Goal: Task Accomplishment & Management: Use online tool/utility

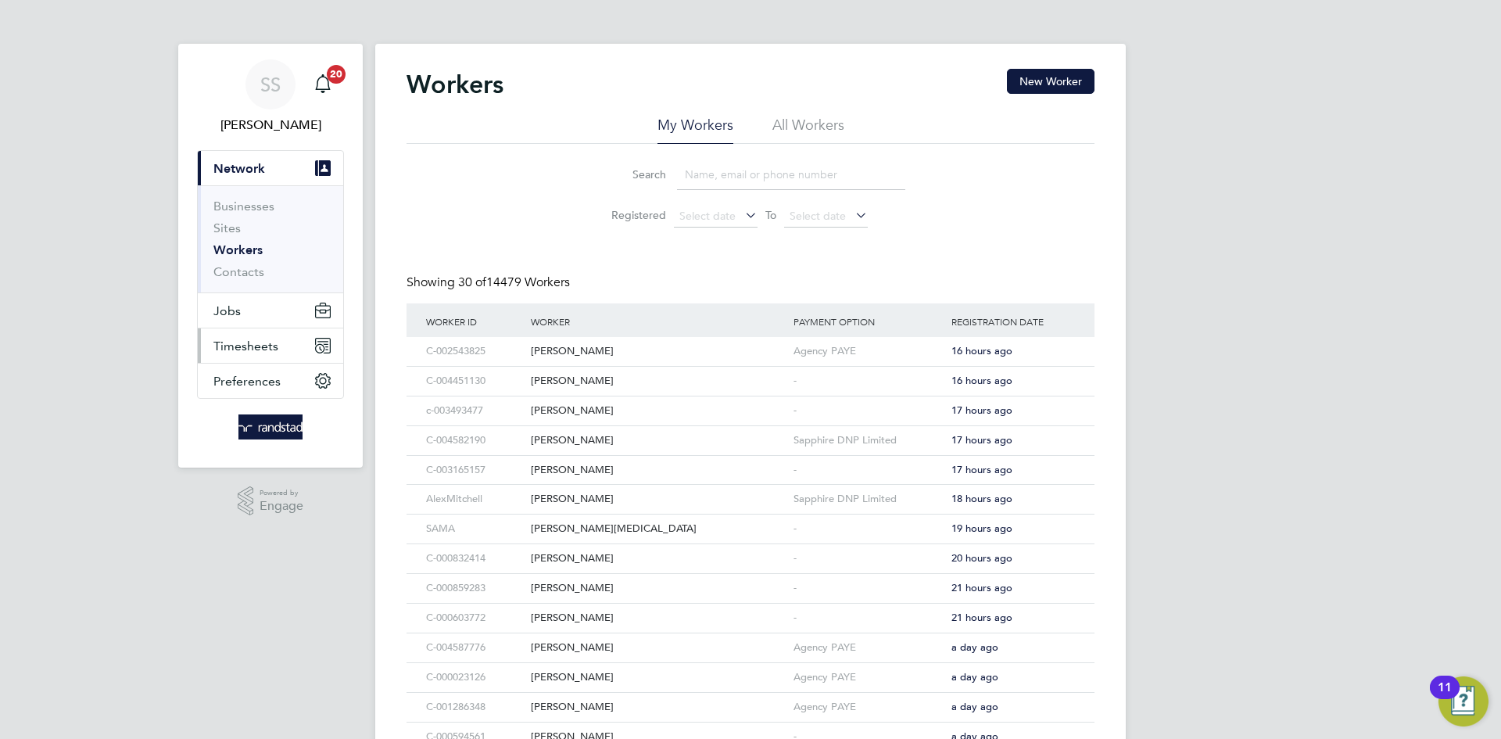
click at [274, 356] on button "Timesheets" at bounding box center [270, 345] width 145 height 34
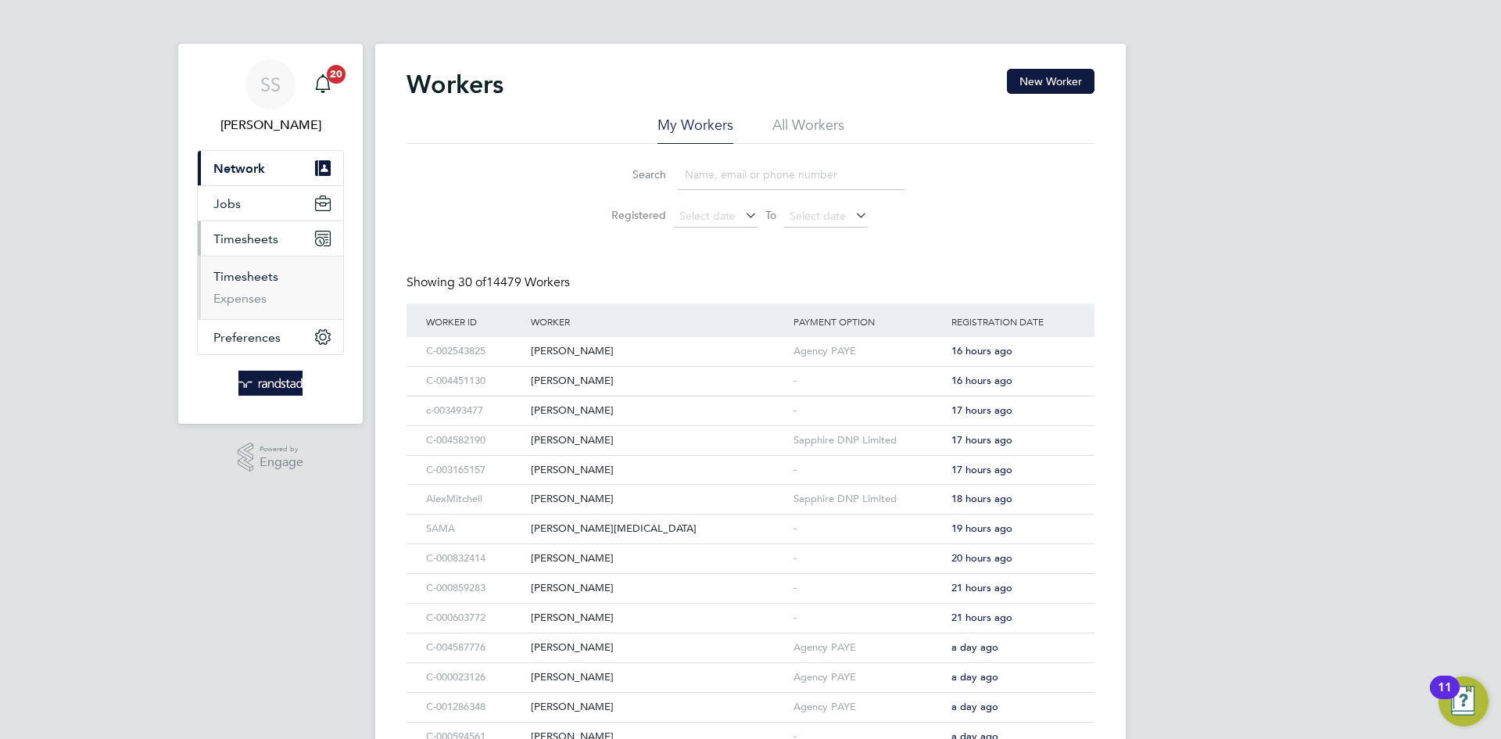
click at [267, 279] on link "Timesheets" at bounding box center [245, 276] width 65 height 15
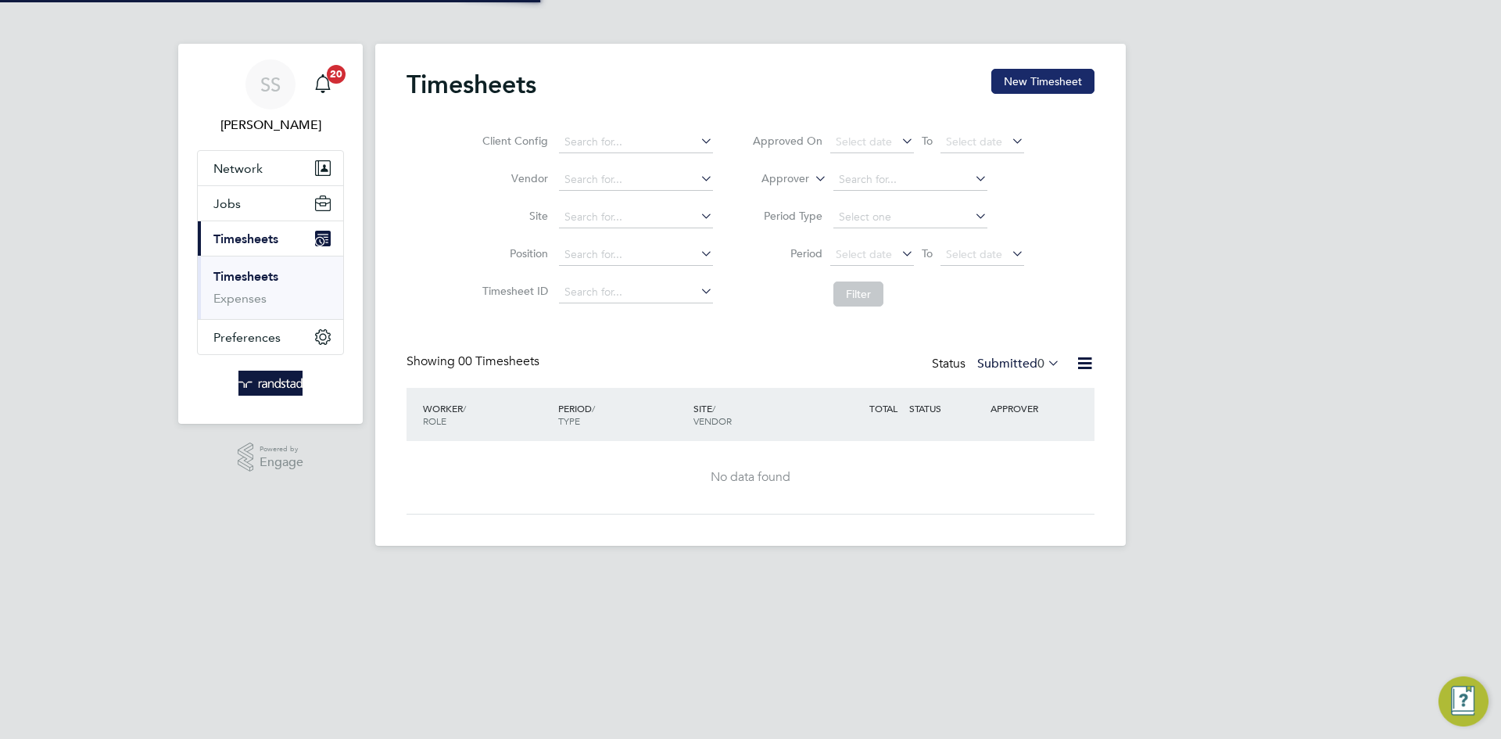
click at [1002, 86] on button "New Timesheet" at bounding box center [1042, 81] width 103 height 25
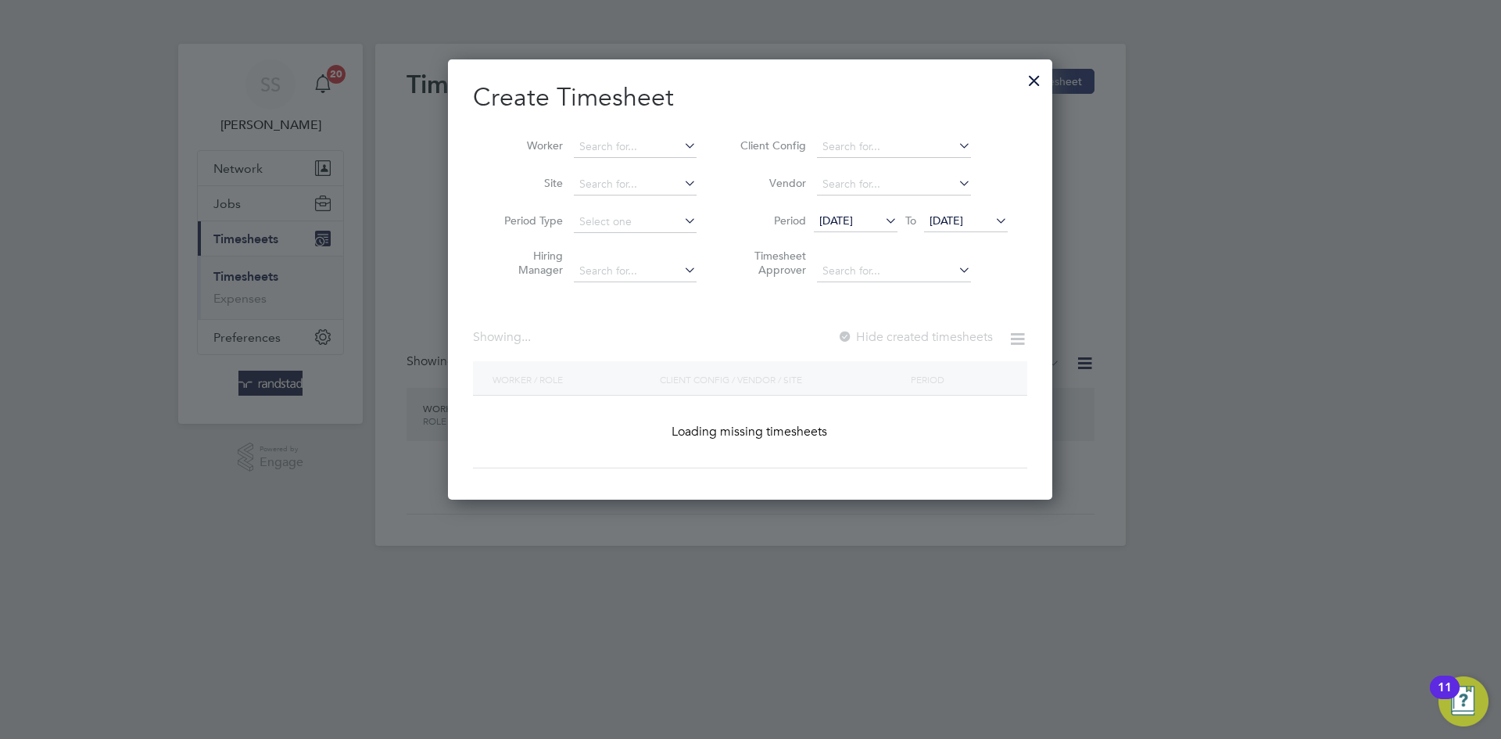
scroll to position [441, 605]
click at [653, 142] on input at bounding box center [635, 147] width 123 height 22
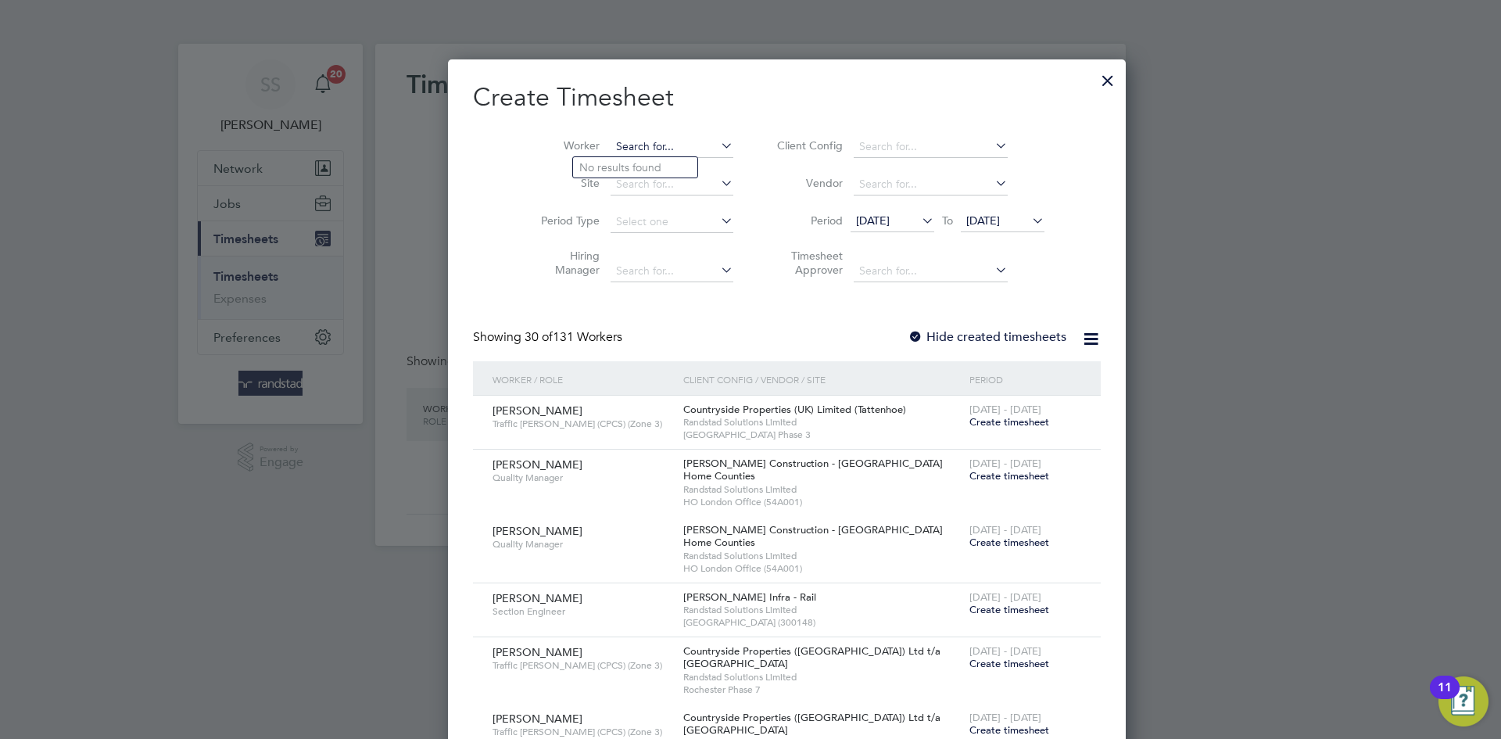
scroll to position [2699, 605]
click at [637, 167] on li "[PERSON_NAME] i" at bounding box center [638, 167] width 131 height 21
type input "[PERSON_NAME]"
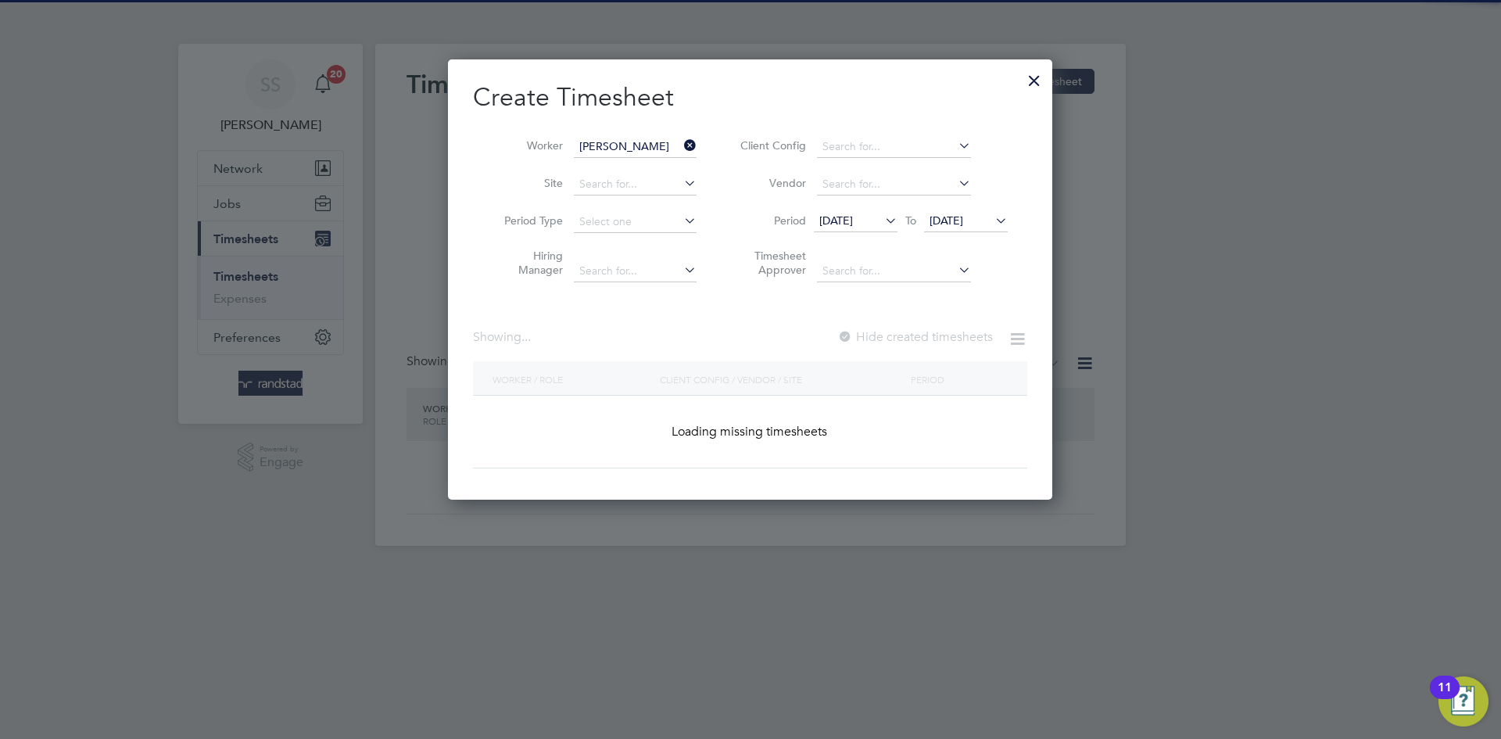
scroll to position [441, 605]
click at [750, 116] on div "Create Timesheet Worker [PERSON_NAME] Site Period Type Hiring Manager Client Co…" at bounding box center [750, 274] width 554 height 387
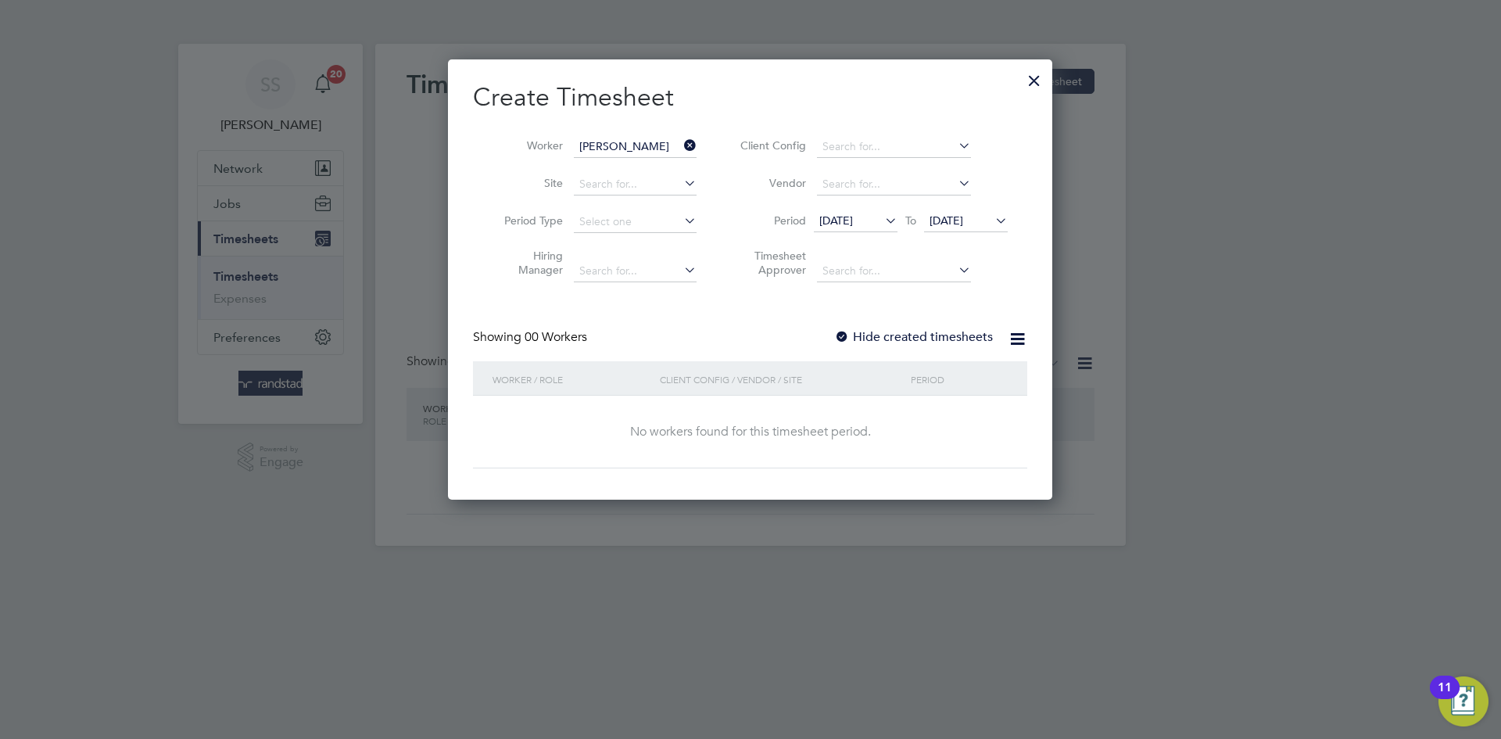
click at [948, 335] on label "Hide created timesheets" at bounding box center [913, 337] width 159 height 16
click at [963, 218] on span "[DATE]" at bounding box center [947, 220] width 34 height 14
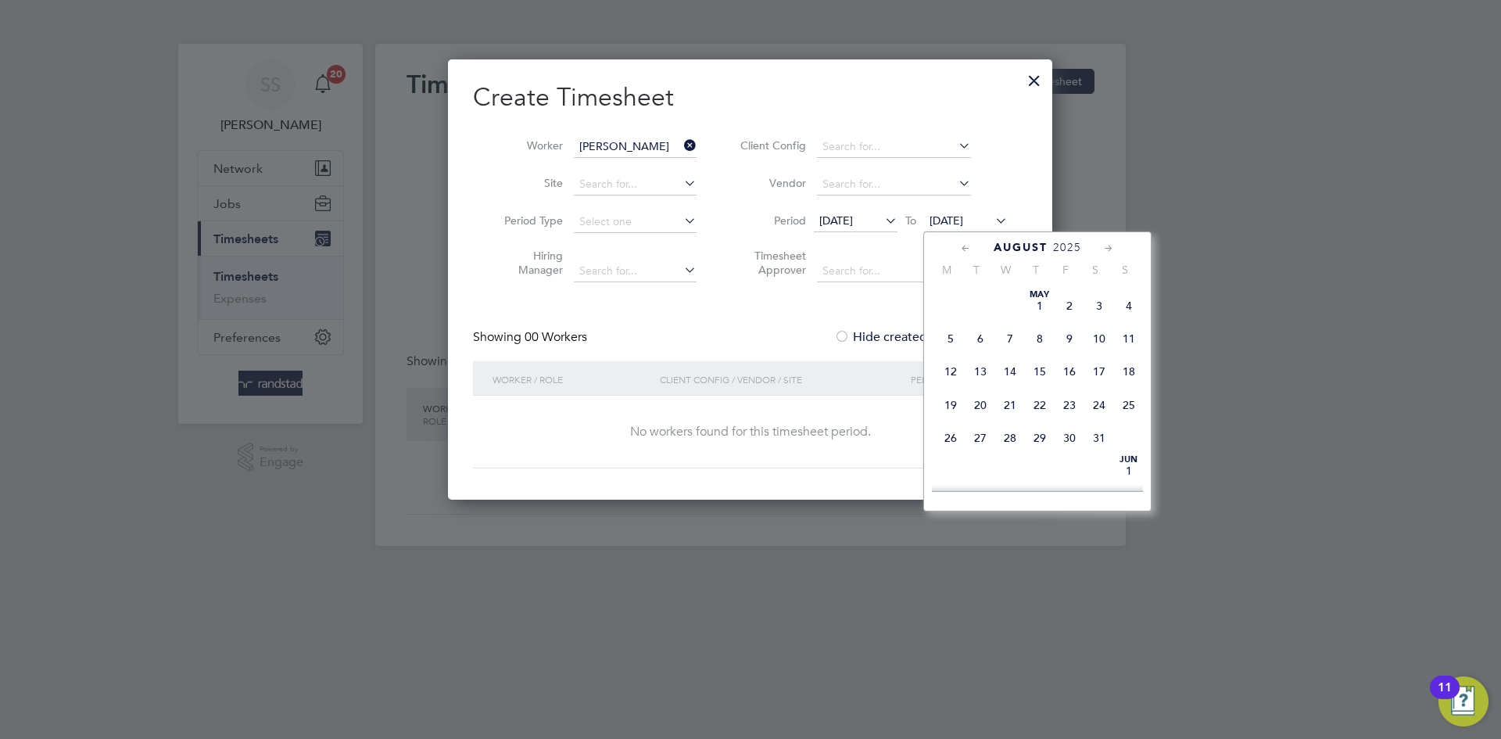
scroll to position [521, 0]
click at [1038, 460] on span "28" at bounding box center [1040, 445] width 30 height 30
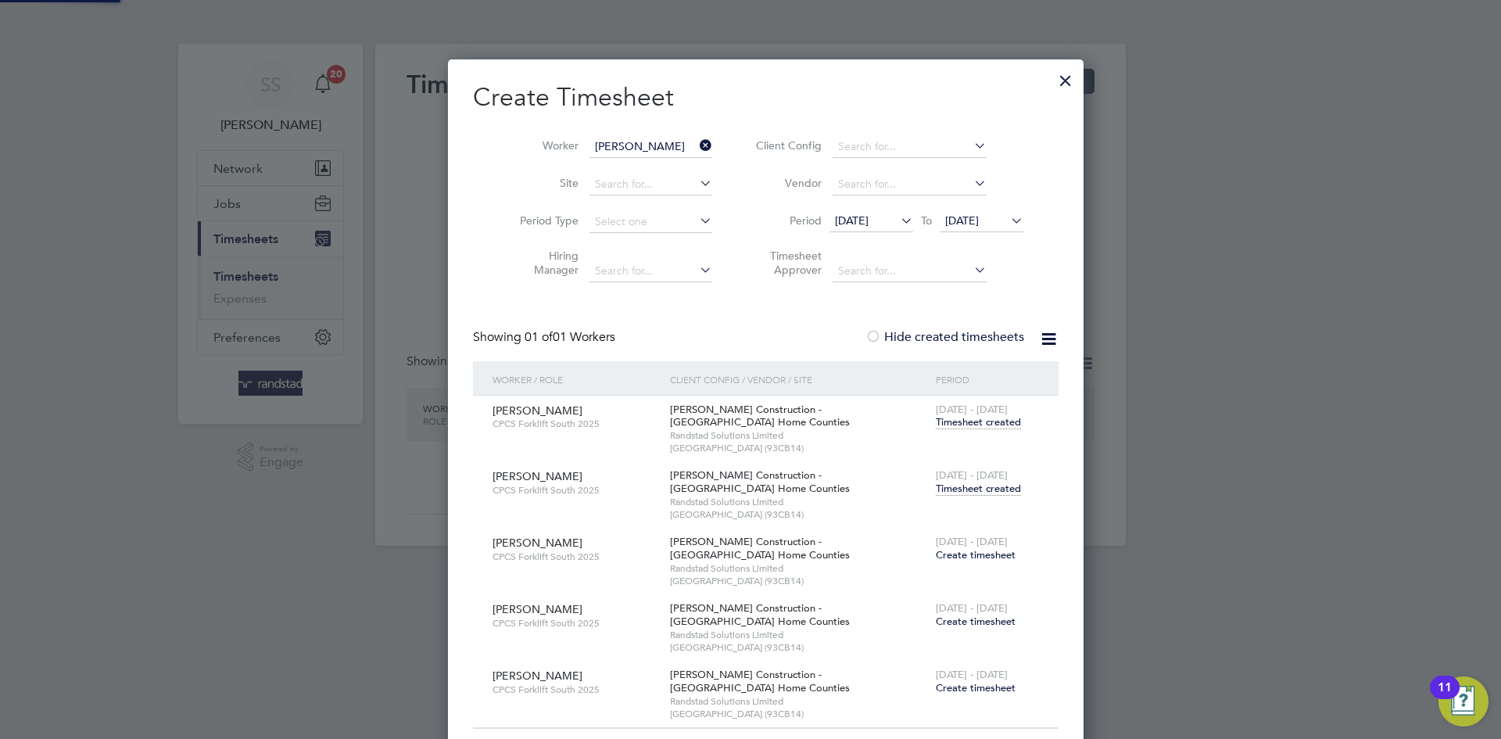
scroll to position [701, 605]
click at [963, 479] on span "[DATE] - [DATE]" at bounding box center [972, 474] width 72 height 13
click at [959, 484] on span "Timesheet created" at bounding box center [978, 489] width 85 height 14
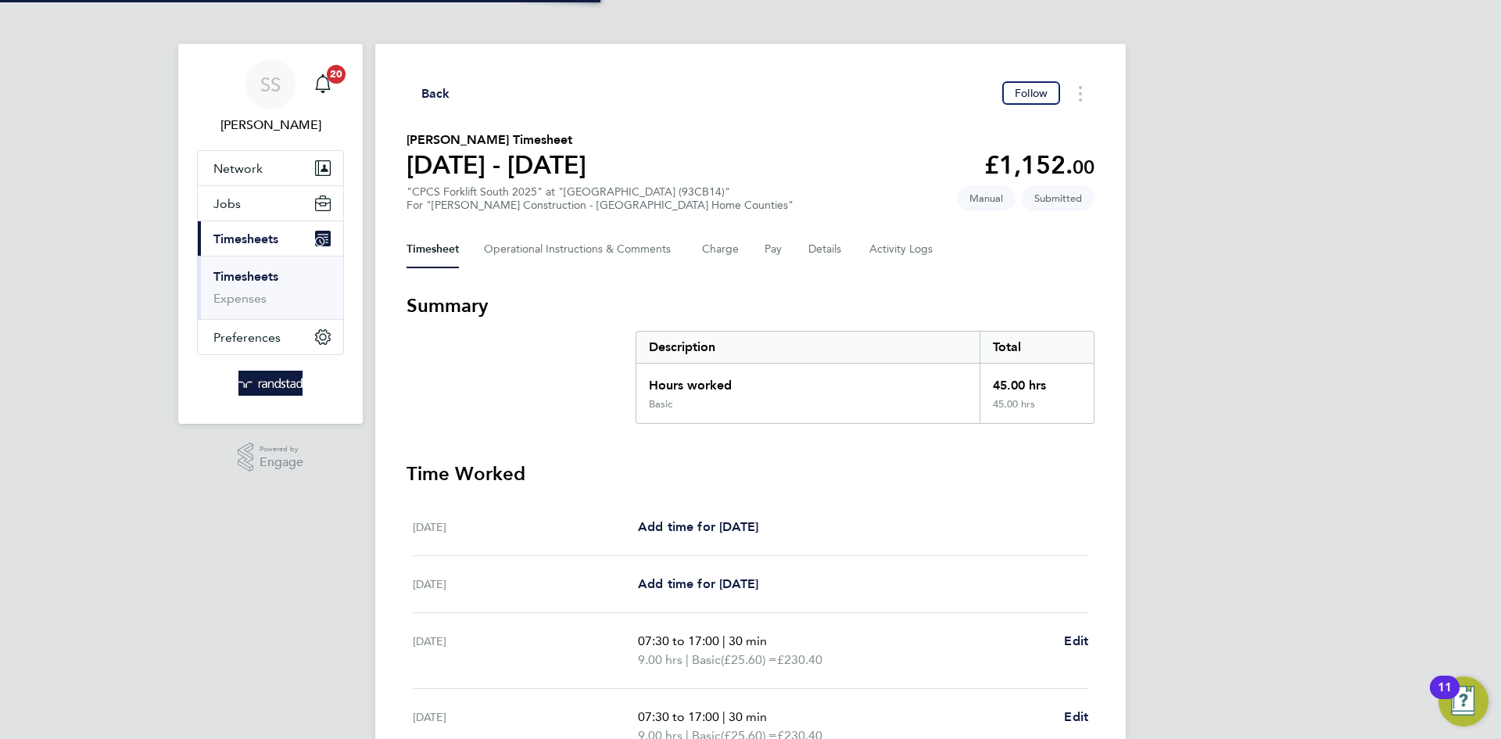
click at [829, 102] on div "Back Follow" at bounding box center [751, 93] width 688 height 24
click at [824, 251] on button "Details" at bounding box center [826, 250] width 36 height 38
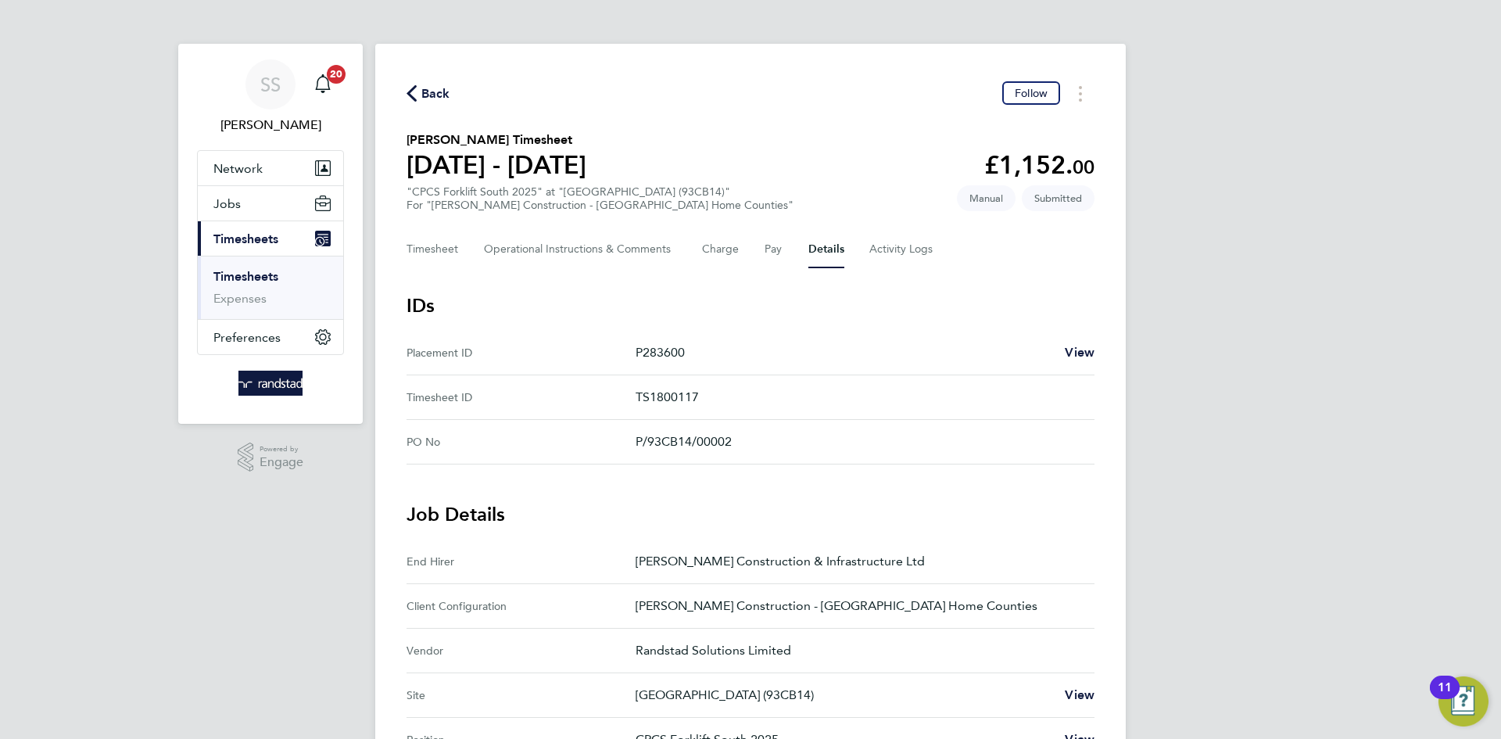
click at [439, 97] on span "Back" at bounding box center [435, 93] width 29 height 19
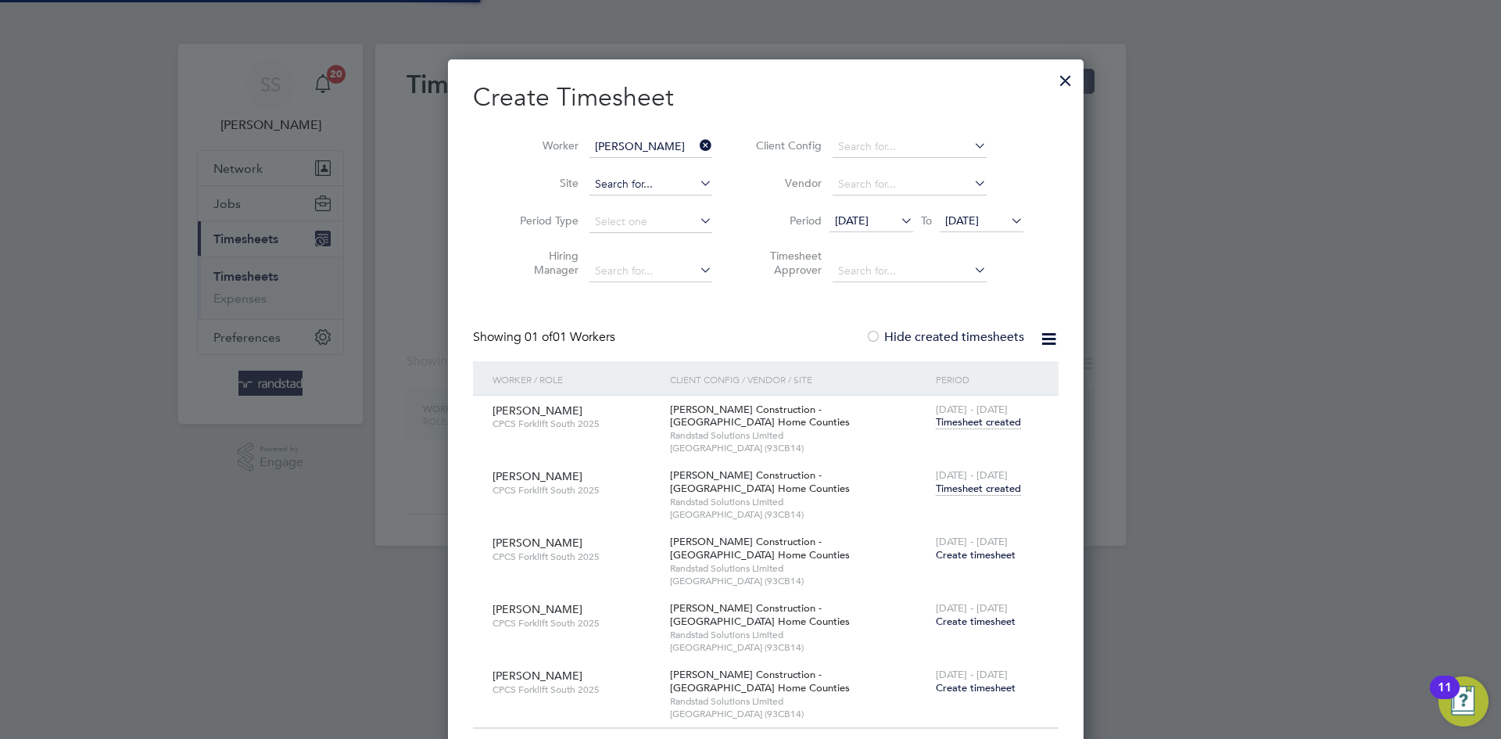
scroll to position [701, 605]
click at [590, 148] on input "[PERSON_NAME]" at bounding box center [651, 147] width 123 height 22
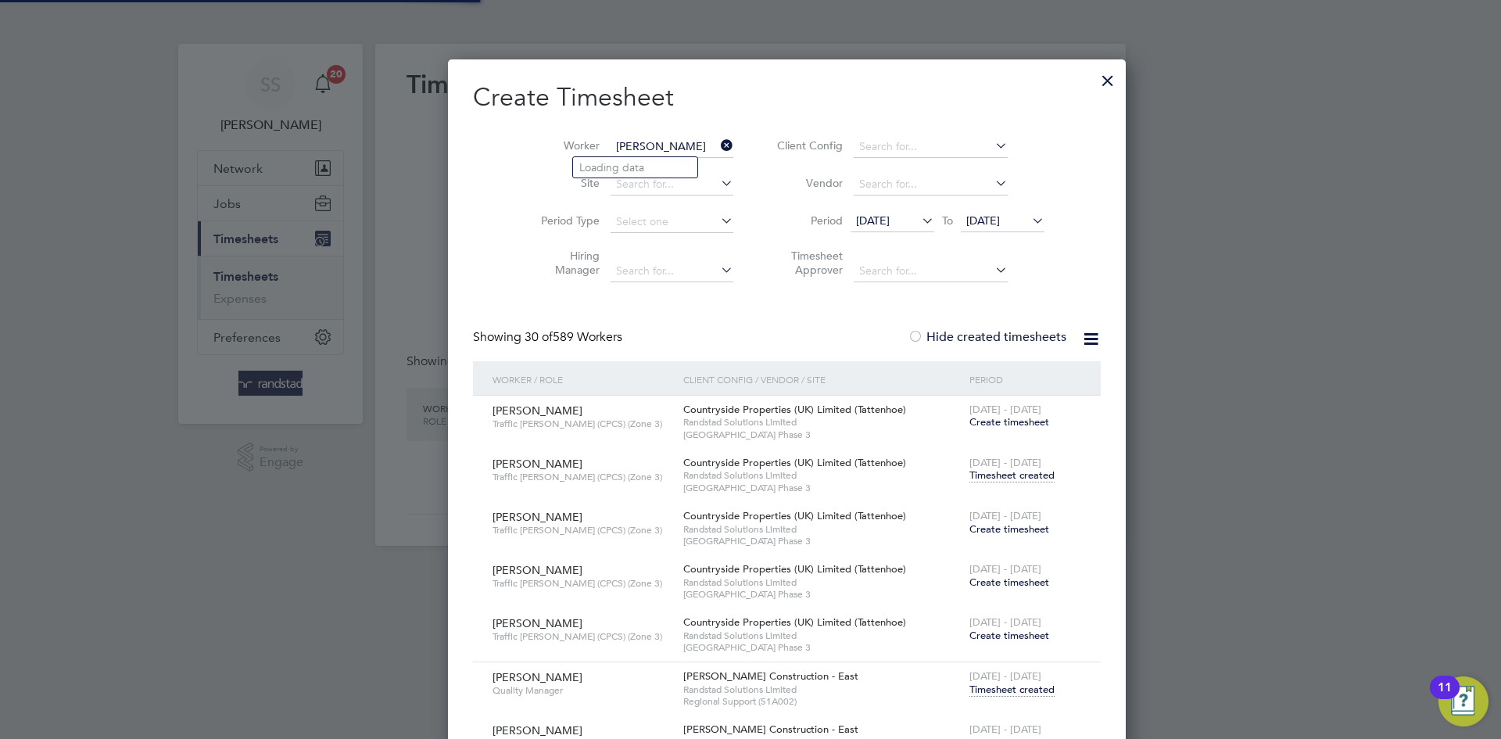
scroll to position [8539, 612]
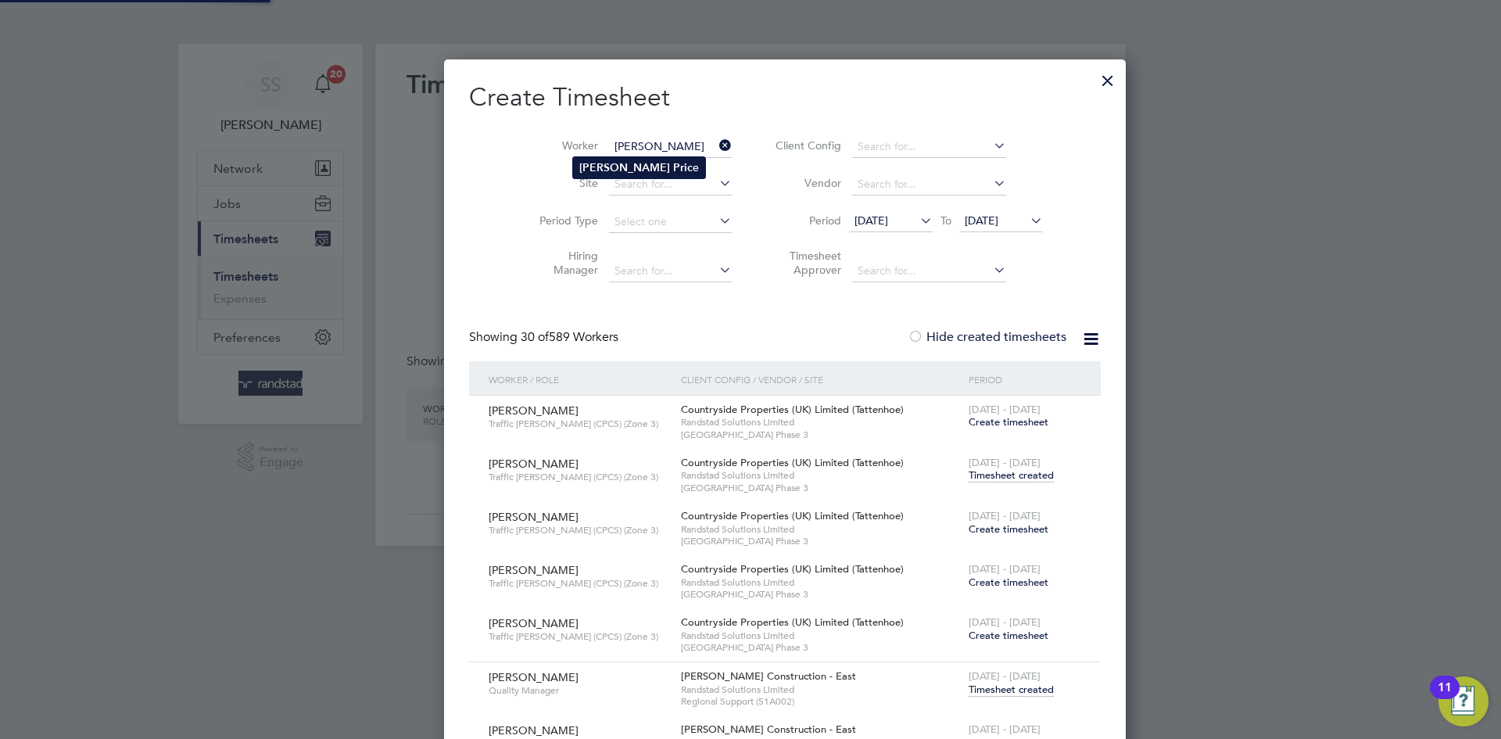
click at [638, 157] on li "[PERSON_NAME] e" at bounding box center [639, 167] width 132 height 21
type input "[PERSON_NAME]"
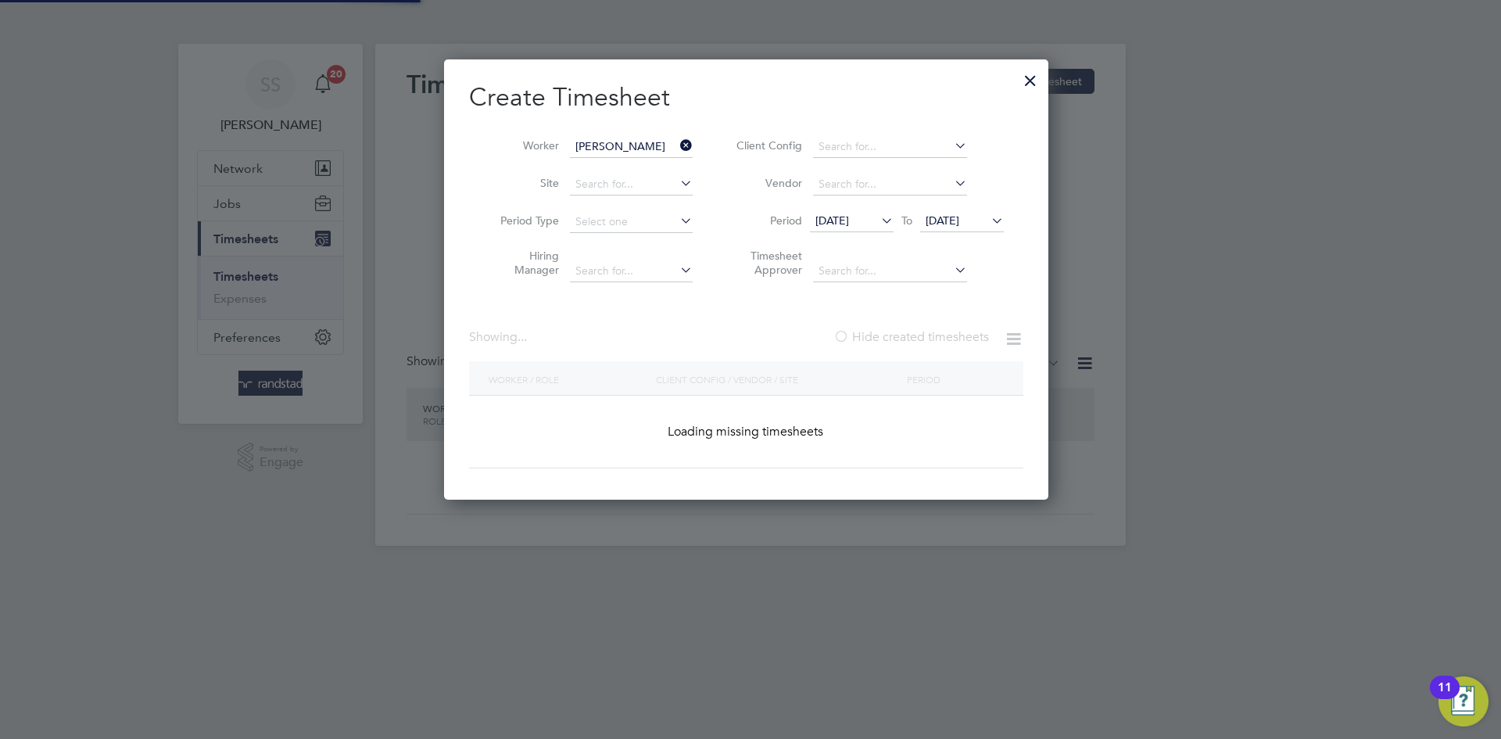
scroll to position [441, 605]
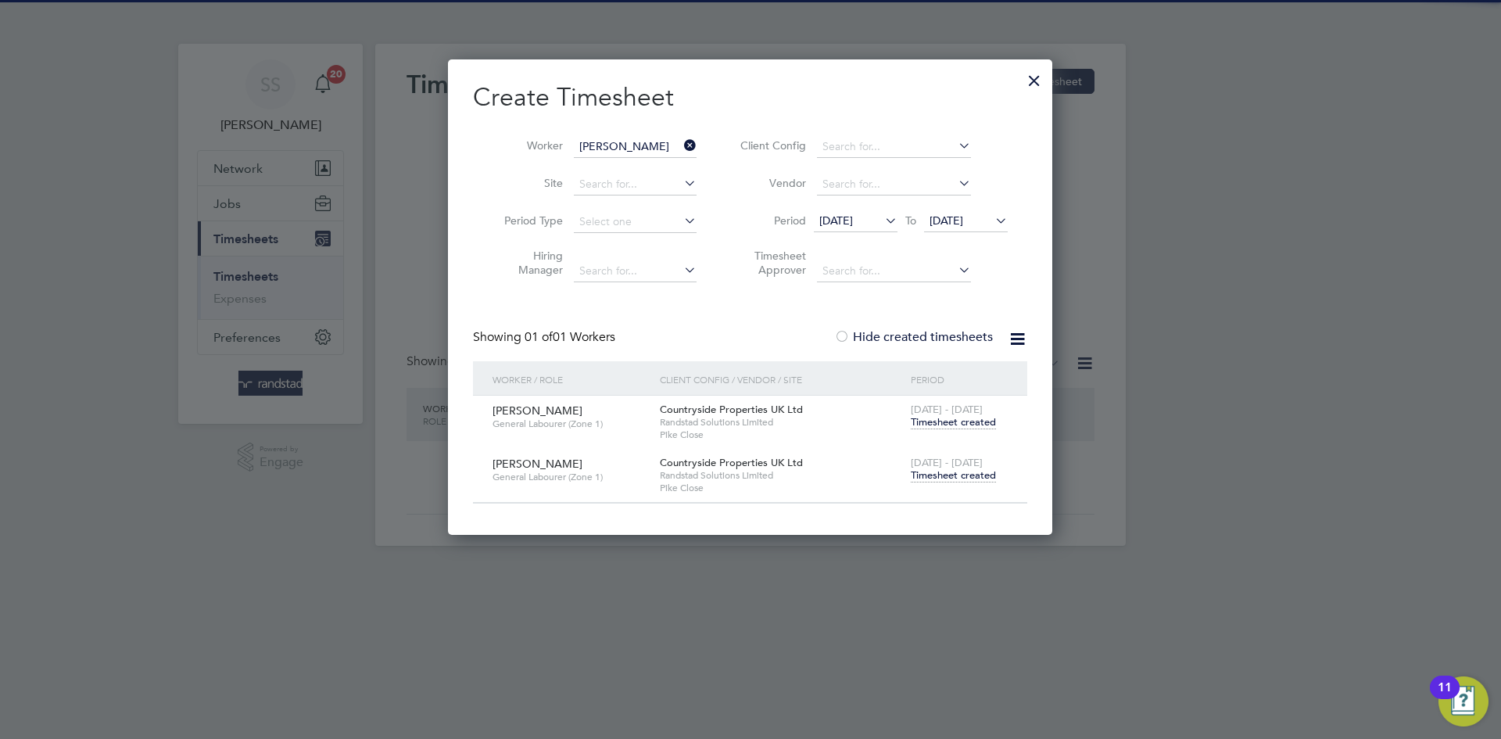
drag, startPoint x: 740, startPoint y: 103, endPoint x: 966, endPoint y: 281, distance: 287.2
click at [741, 103] on h2 "Create Timesheet" at bounding box center [750, 97] width 554 height 33
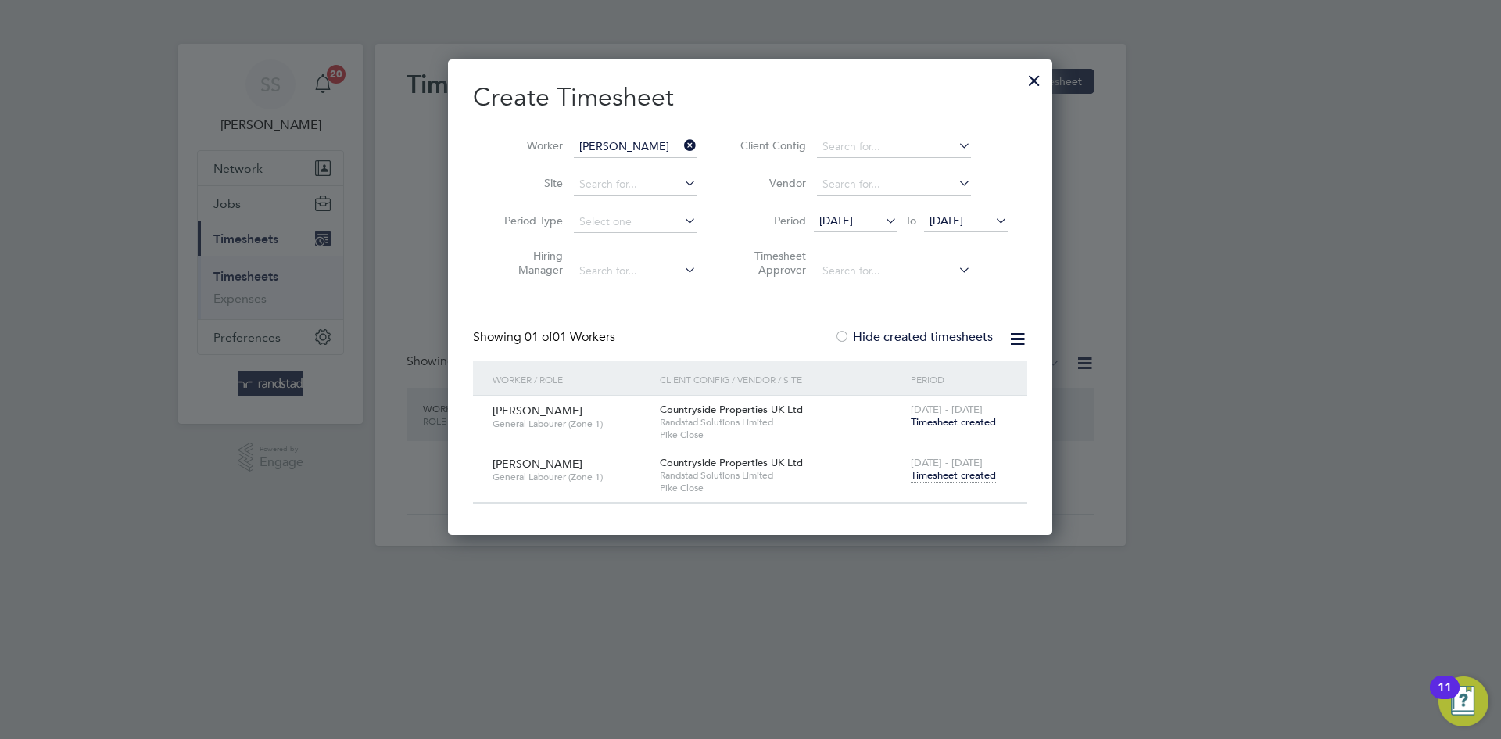
click at [944, 470] on span "Timesheet created" at bounding box center [953, 475] width 85 height 14
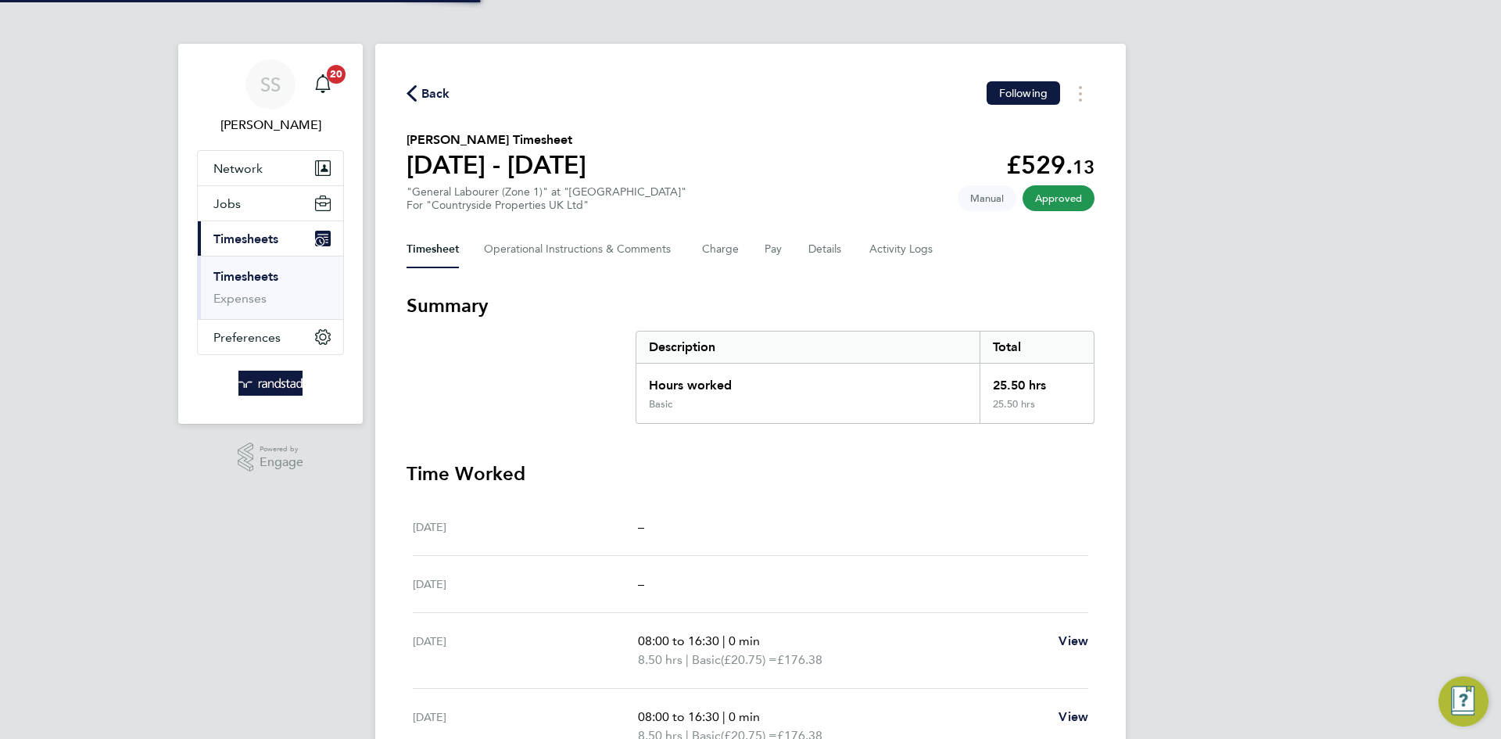
click at [906, 145] on section "[PERSON_NAME] Timesheet [DATE] - [DATE] £529. 13 "General Labourer (Zone 1)" at…" at bounding box center [751, 171] width 688 height 81
click at [457, 97] on div "Back Following" at bounding box center [751, 93] width 688 height 24
click at [443, 96] on span "Back" at bounding box center [435, 93] width 29 height 19
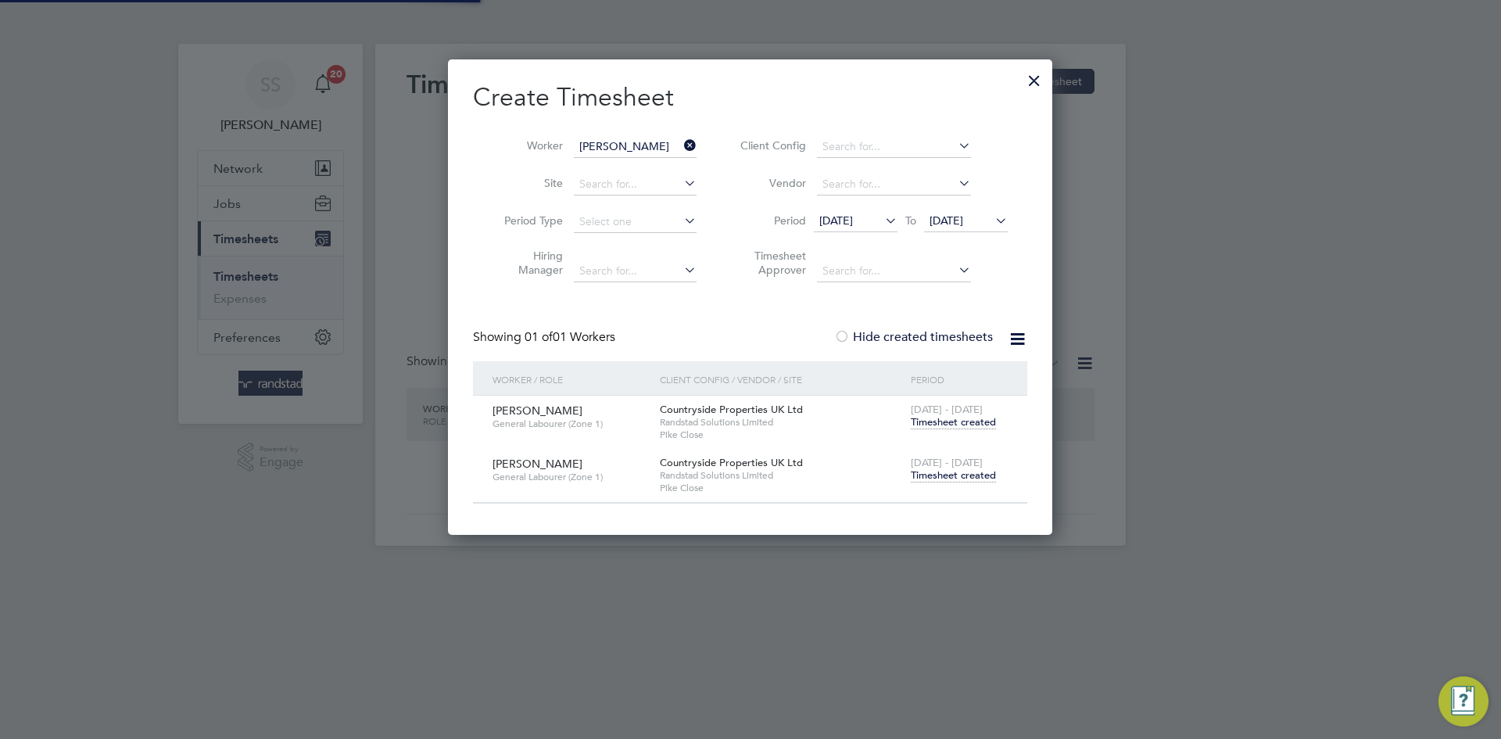
drag, startPoint x: 625, startPoint y: 149, endPoint x: 639, endPoint y: 132, distance: 21.6
click at [626, 148] on input "[PERSON_NAME]" at bounding box center [635, 147] width 123 height 22
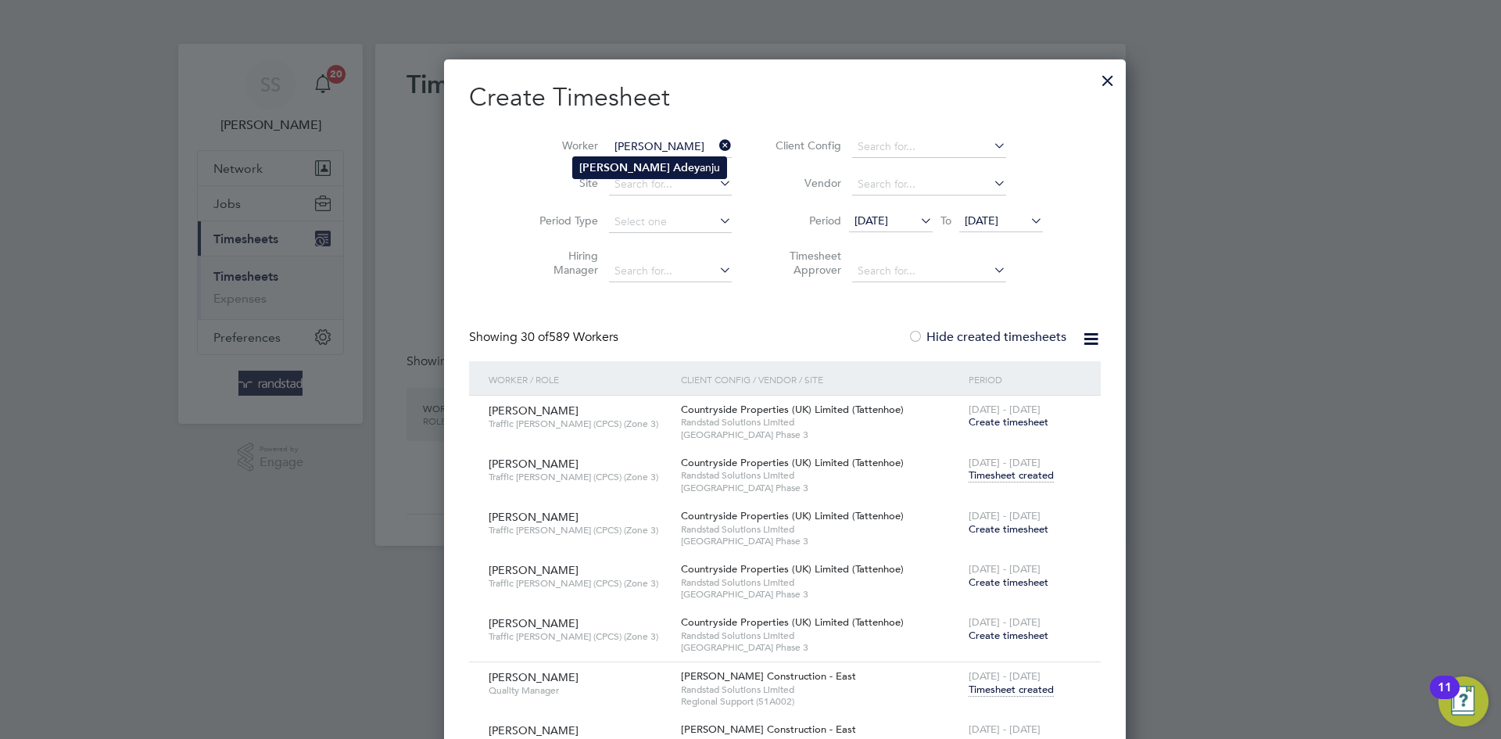
click at [668, 168] on li "[PERSON_NAME] anju" at bounding box center [649, 167] width 153 height 21
type input "[PERSON_NAME]"
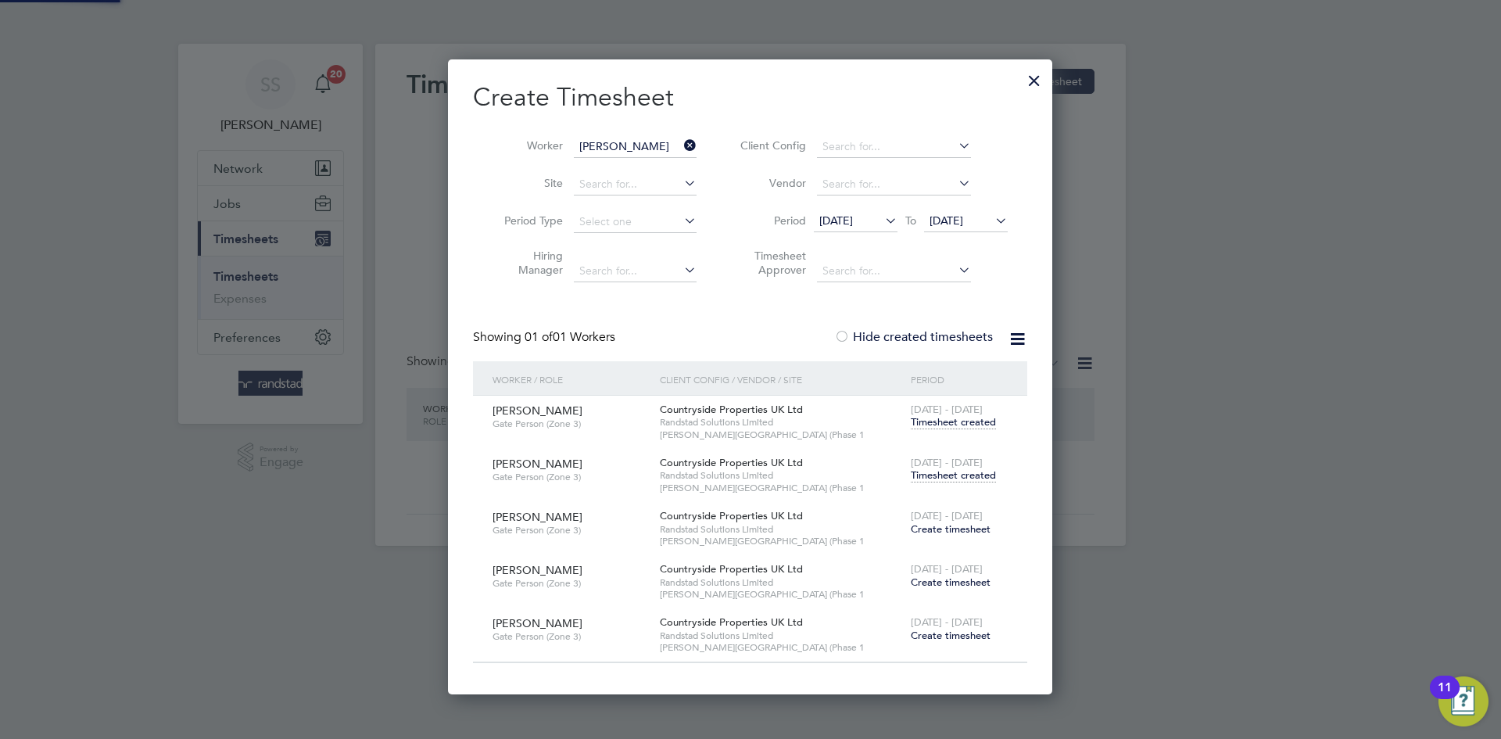
click at [759, 114] on div "Create Timesheet Worker [PERSON_NAME] Site Period Type Hiring Manager Client Co…" at bounding box center [750, 372] width 554 height 582
click at [969, 480] on span "Timesheet created" at bounding box center [953, 475] width 85 height 14
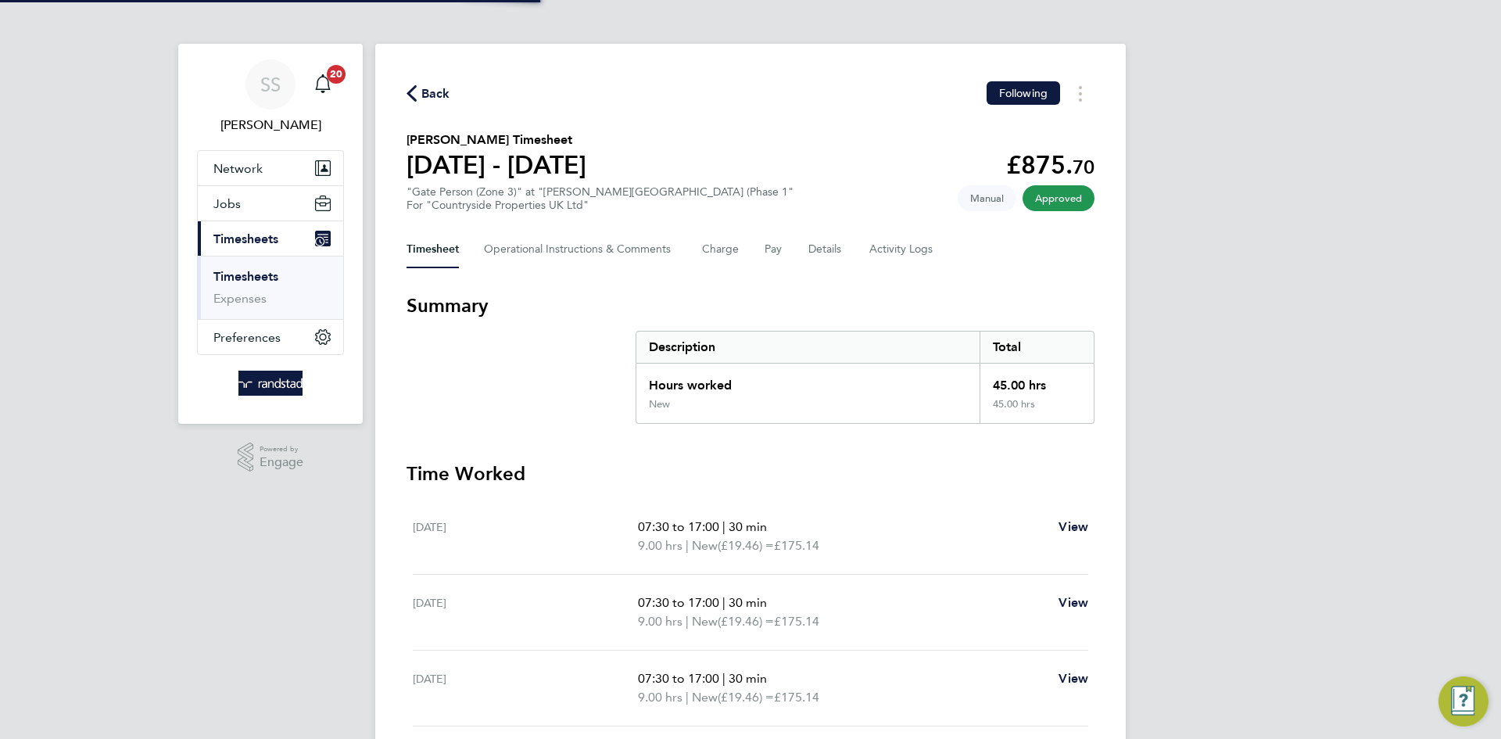
click at [767, 124] on div "Back Following [PERSON_NAME] Timesheet [DATE] - [DATE] £875. 70 "Gate Person (Z…" at bounding box center [750, 537] width 751 height 986
click at [436, 88] on span "Back" at bounding box center [435, 93] width 29 height 19
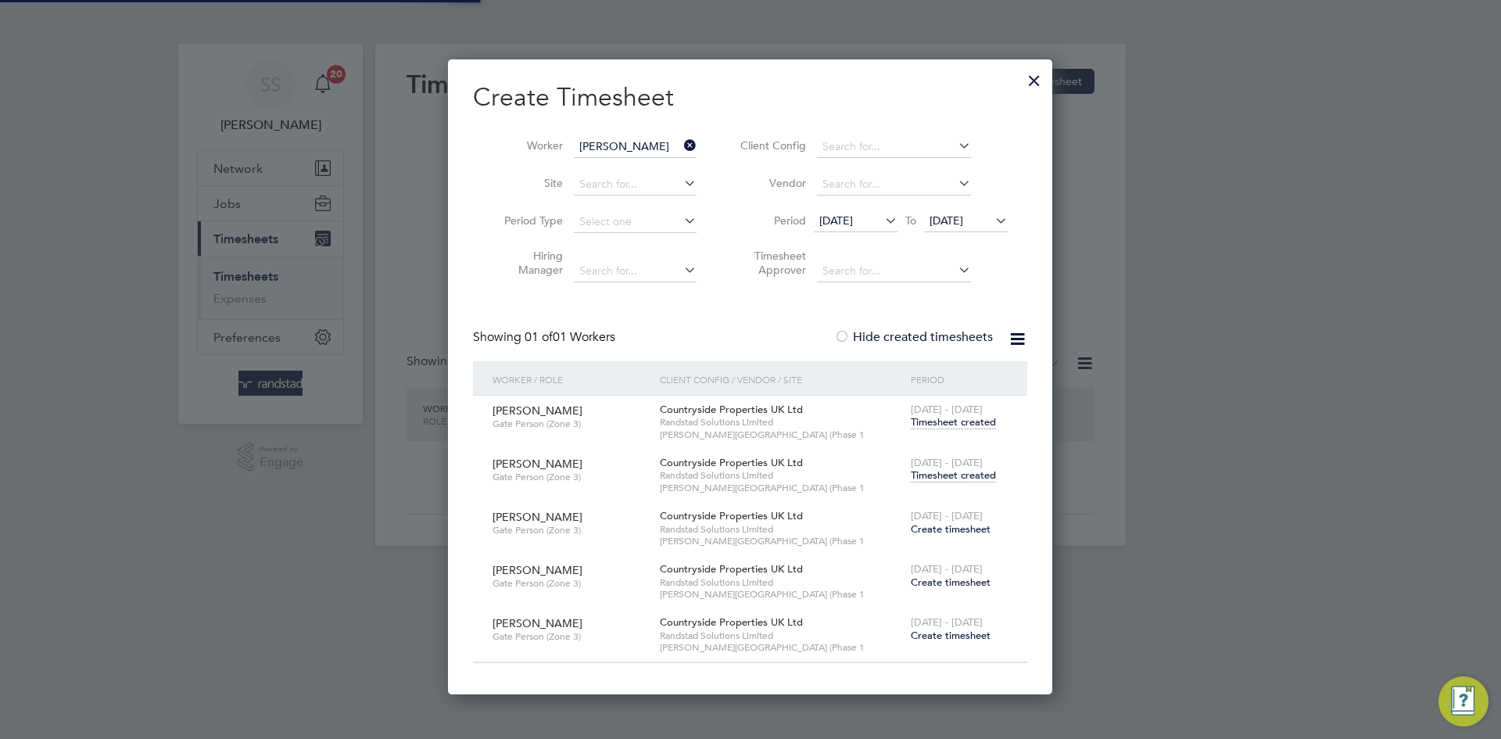
click at [627, 145] on input "[PERSON_NAME]" at bounding box center [635, 147] width 123 height 22
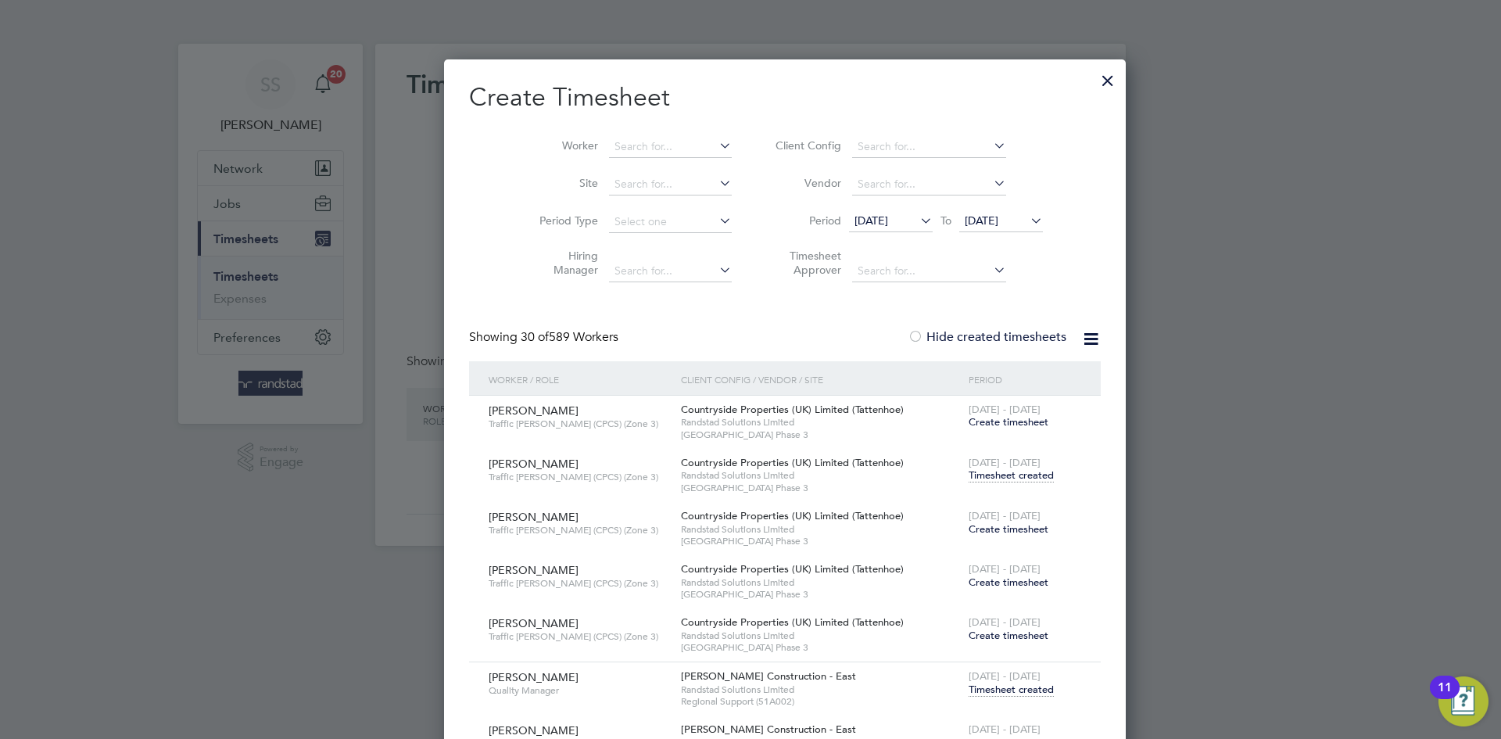
scroll to position [8539, 612]
